Goal: Task Accomplishment & Management: Manage account settings

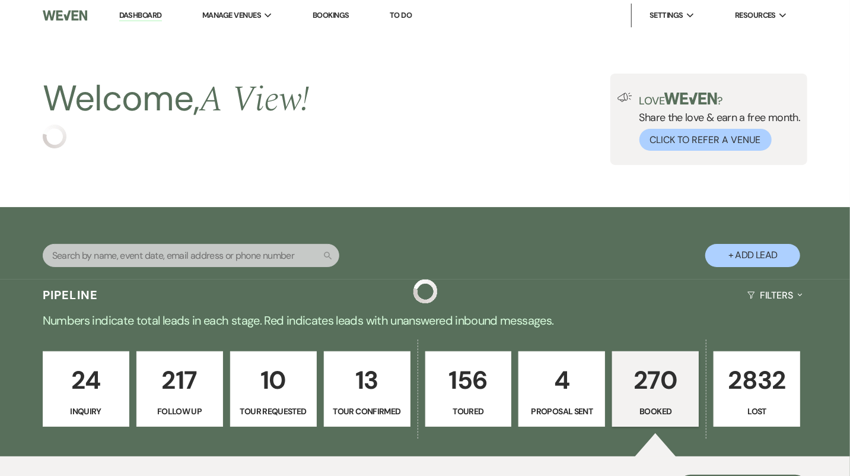
click at [205, 255] on input "text" at bounding box center [191, 255] width 297 height 23
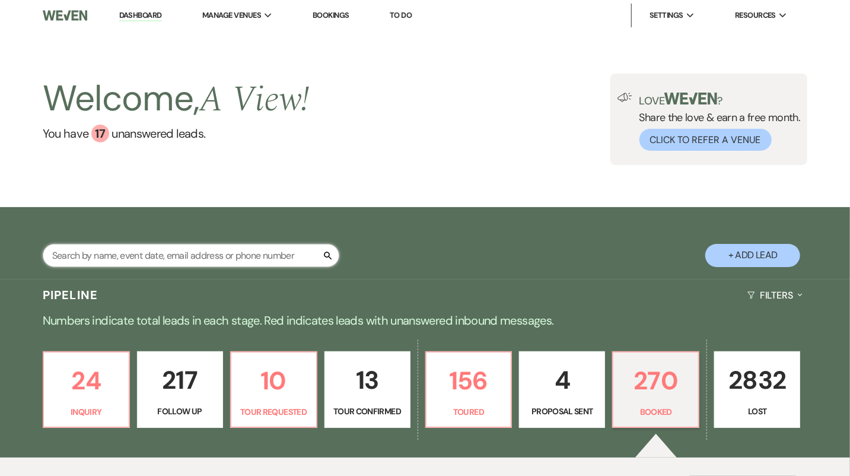
click at [200, 255] on input "text" at bounding box center [191, 255] width 297 height 23
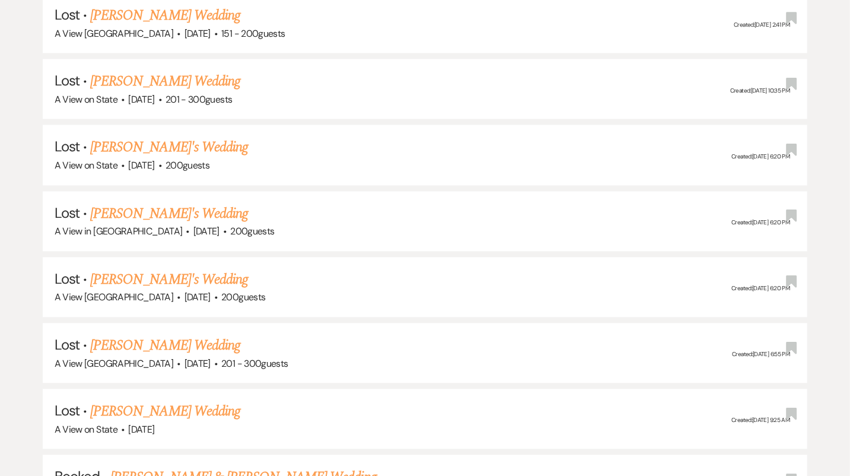
scroll to position [1639, 0]
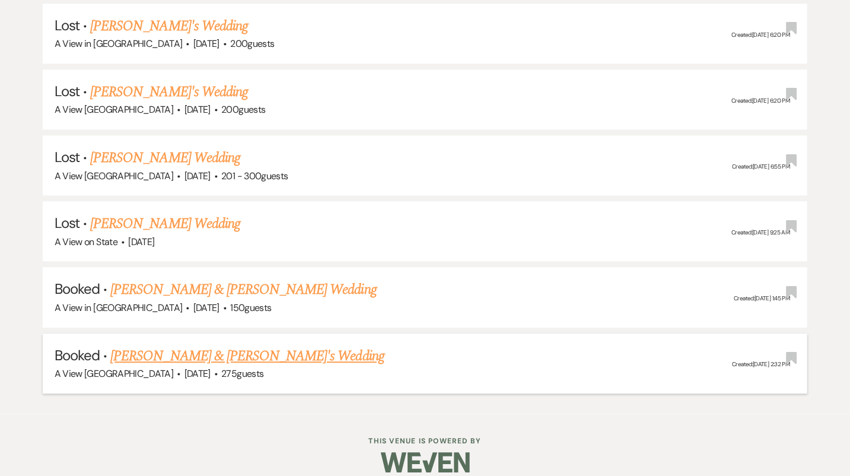
type input "[PERSON_NAME]"
click at [263, 333] on li "Booked · [PERSON_NAME] & [PERSON_NAME]'s Wedding A View [GEOGRAPHIC_DATA] · [DA…" at bounding box center [425, 363] width 765 height 60
click at [287, 347] on link "[PERSON_NAME] & [PERSON_NAME]'s Wedding" at bounding box center [247, 355] width 274 height 21
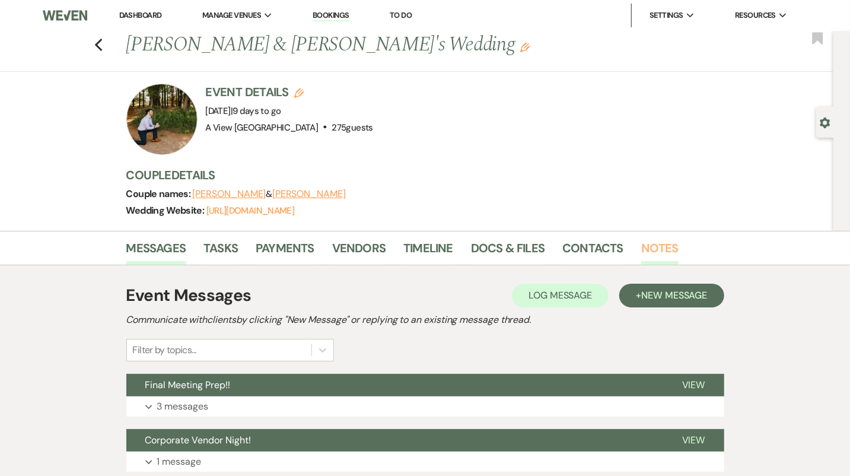
click at [669, 251] on link "Notes" at bounding box center [659, 251] width 37 height 26
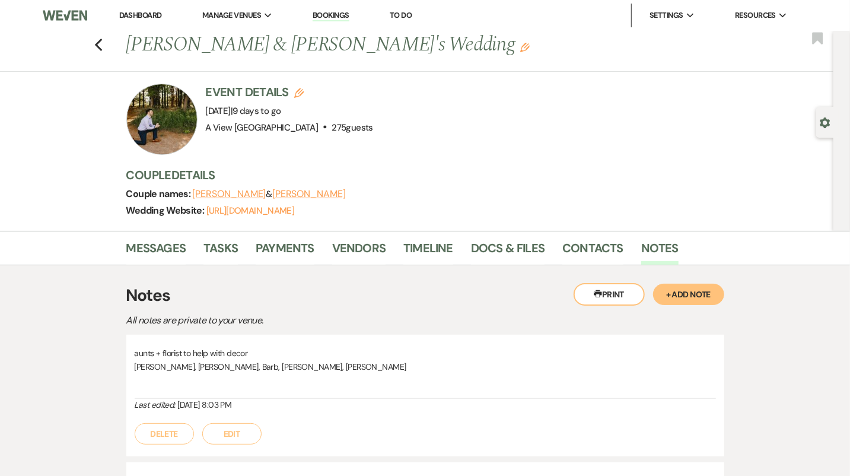
click at [684, 302] on button "+ Add Note" at bounding box center [688, 293] width 71 height 21
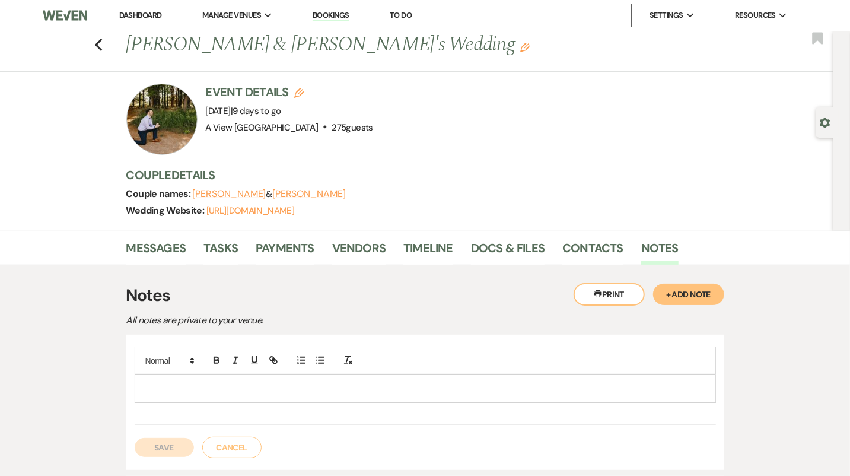
click at [330, 394] on div at bounding box center [425, 387] width 580 height 27
click at [214, 388] on link "CLICK TO SUBMIT PAYMENT" at bounding box center [192, 388] width 97 height 11
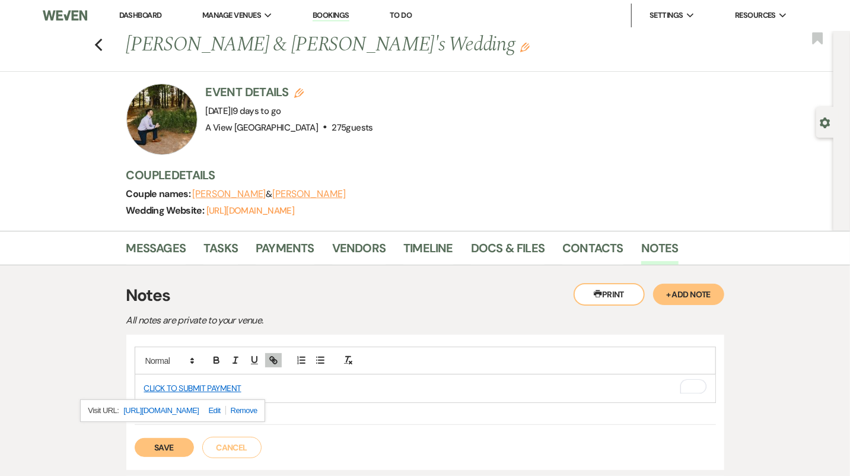
click at [199, 408] on link "[URL][DOMAIN_NAME]" at bounding box center [160, 410] width 75 height 15
